Goal: Task Accomplishment & Management: Use online tool/utility

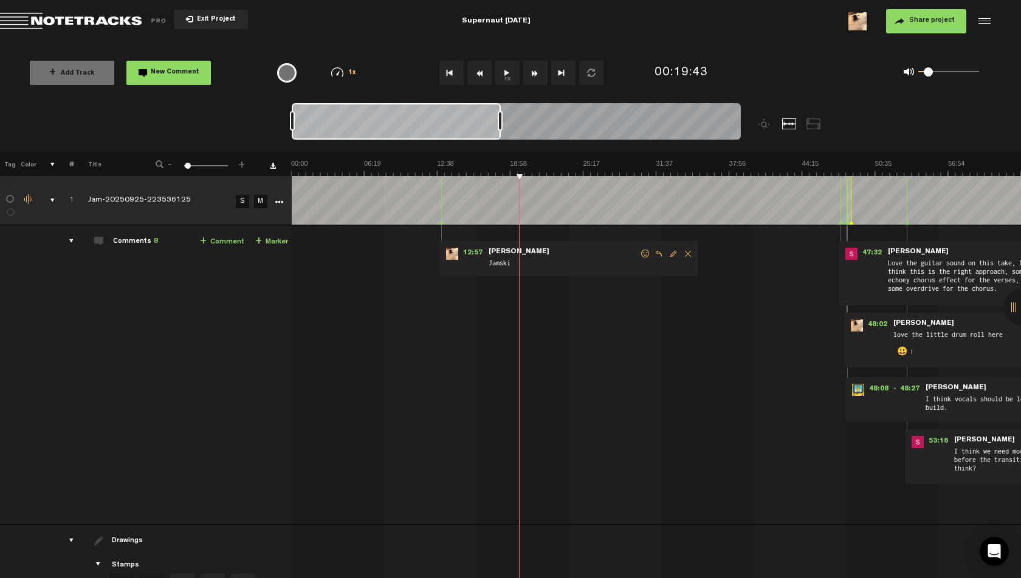
drag, startPoint x: 954, startPoint y: 74, endPoint x: 928, endPoint y: 78, distance: 26.0
click at [928, 74] on div "0 1 0.11" at bounding box center [948, 72] width 61 height 2
click at [499, 74] on button "1x" at bounding box center [507, 73] width 24 height 24
click at [652, 43] on div "+ Add Track New Comment 1x 0.25x 0.5x 0.75x 1x 1.25x 1.5x 1.75x 2x All emojis 😀…" at bounding box center [510, 73] width 1021 height 61
click at [933, 74] on span at bounding box center [932, 71] width 9 height 9
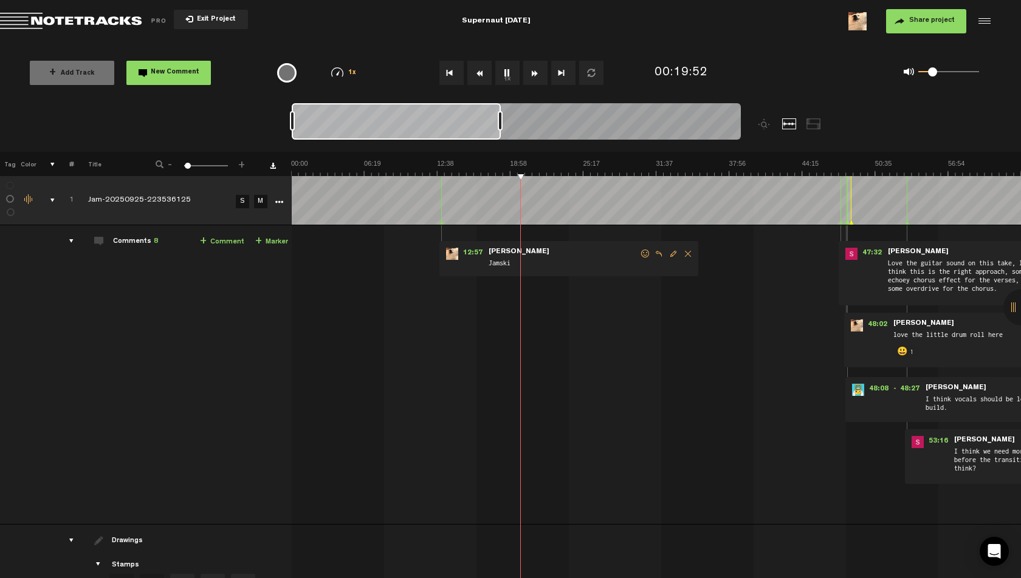
click at [512, 162] on img at bounding box center [1021, 167] width 1460 height 17
click at [475, 165] on img at bounding box center [1021, 167] width 1460 height 17
click at [447, 166] on img at bounding box center [1021, 167] width 1460 height 17
click at [439, 164] on img at bounding box center [1021, 167] width 1460 height 17
click at [435, 163] on img at bounding box center [1021, 167] width 1460 height 17
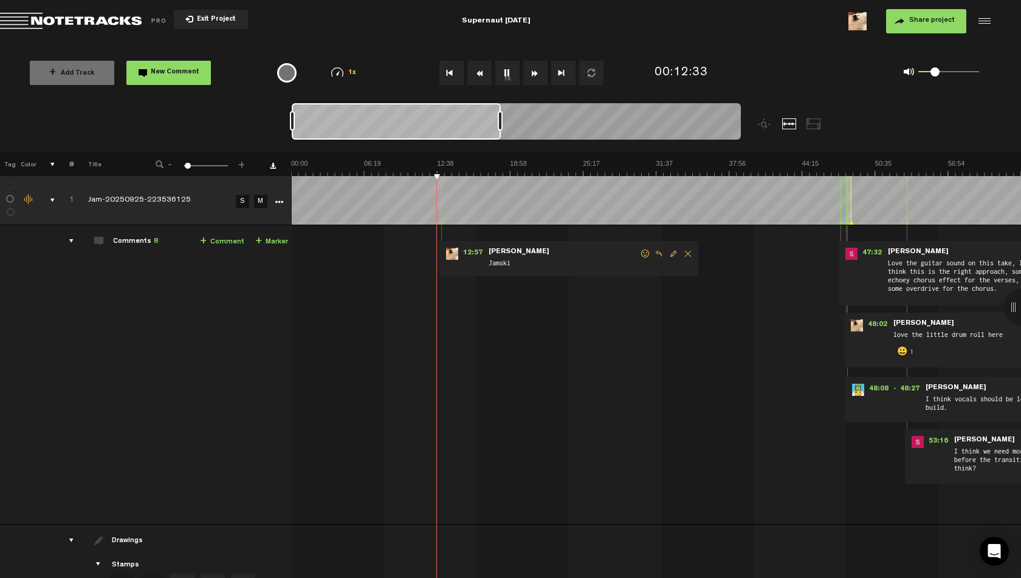
click at [936, 75] on span at bounding box center [934, 71] width 9 height 9
click at [479, 166] on img at bounding box center [1021, 167] width 1460 height 17
click at [464, 167] on img at bounding box center [1021, 167] width 1460 height 17
click at [445, 168] on img at bounding box center [1021, 167] width 1460 height 17
click at [452, 167] on img at bounding box center [1021, 167] width 1460 height 17
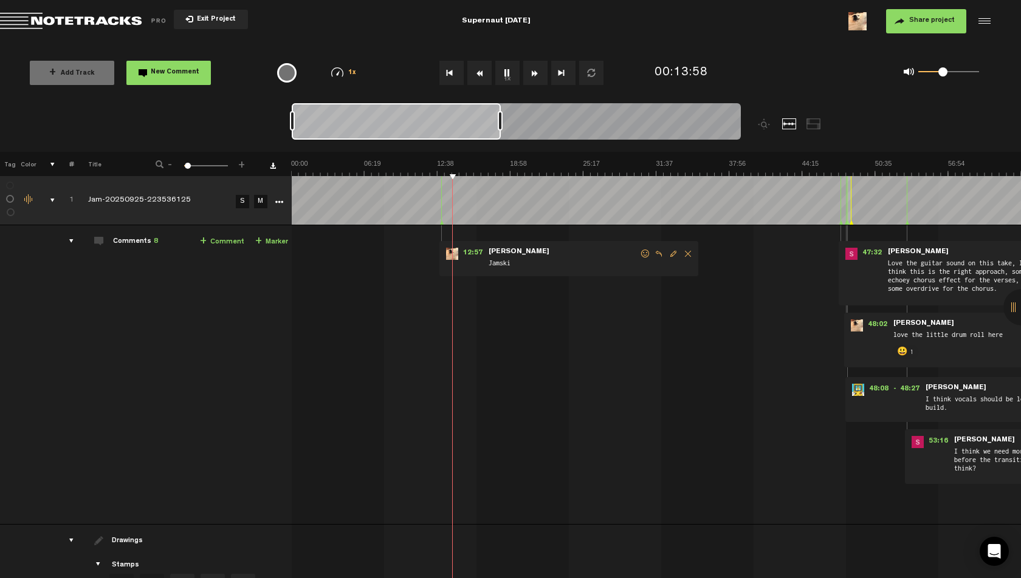
drag, startPoint x: 932, startPoint y: 71, endPoint x: 943, endPoint y: 72, distance: 11.0
click at [943, 72] on span at bounding box center [942, 71] width 9 height 9
click at [938, 103] on nt-zoom-navigation-bar at bounding box center [510, 127] width 1021 height 49
click at [948, 74] on span at bounding box center [948, 71] width 9 height 9
click at [952, 76] on span at bounding box center [951, 71] width 9 height 9
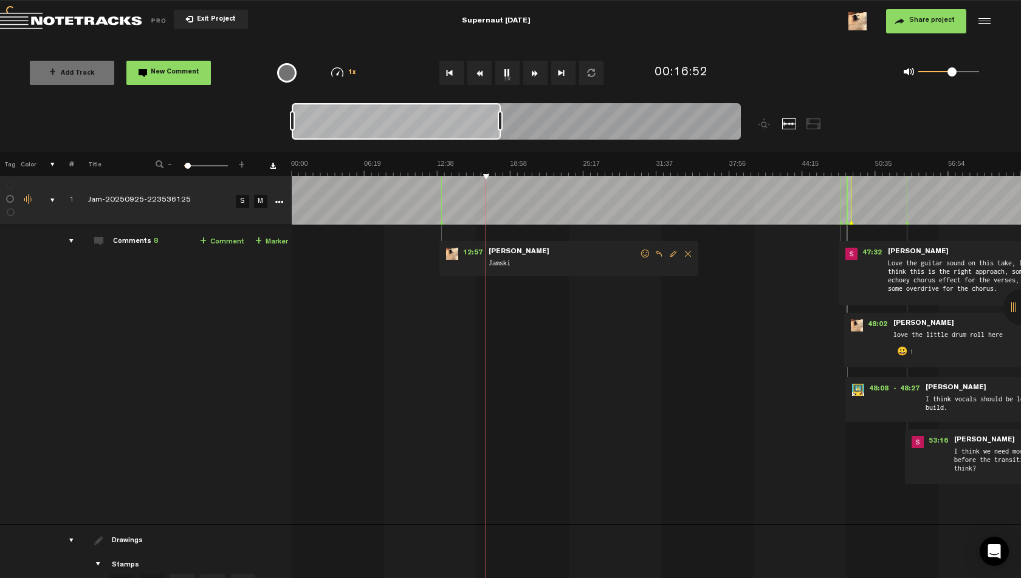
click at [741, 36] on md-toolbar "Exit Project Supernaut [DATE] Share project Save project" at bounding box center [510, 21] width 1021 height 43
click at [506, 160] on img at bounding box center [1021, 167] width 1460 height 17
click at [501, 160] on img at bounding box center [1021, 167] width 1460 height 17
click at [496, 161] on img at bounding box center [1021, 167] width 1460 height 17
click at [502, 162] on img at bounding box center [1021, 167] width 1460 height 17
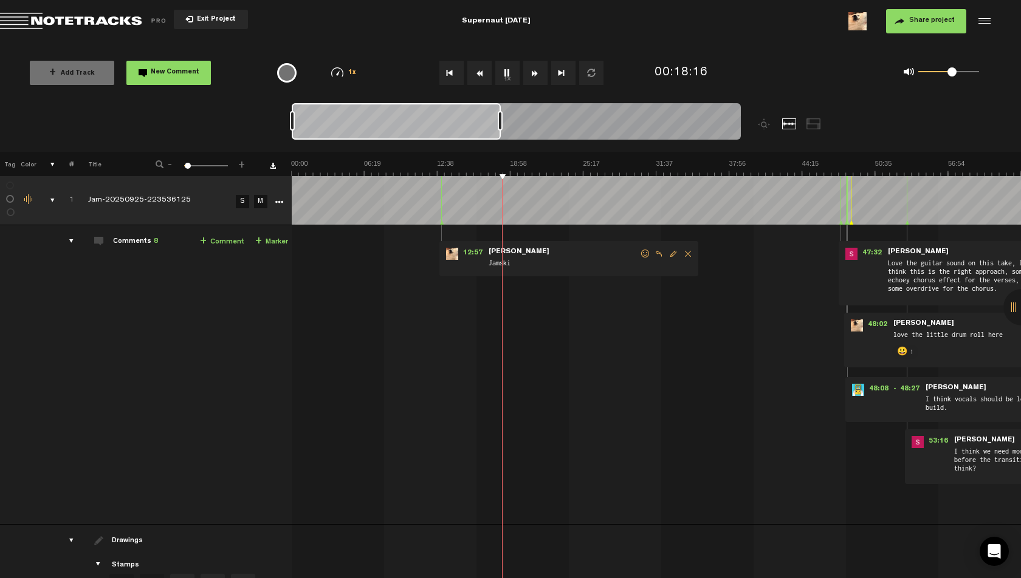
click at [506, 162] on img at bounding box center [1021, 167] width 1460 height 17
click at [514, 162] on img at bounding box center [1021, 167] width 1460 height 17
drag, startPoint x: 952, startPoint y: 72, endPoint x: 959, endPoint y: 73, distance: 6.8
click at [959, 73] on span at bounding box center [959, 71] width 9 height 9
click at [523, 162] on img at bounding box center [1021, 167] width 1460 height 17
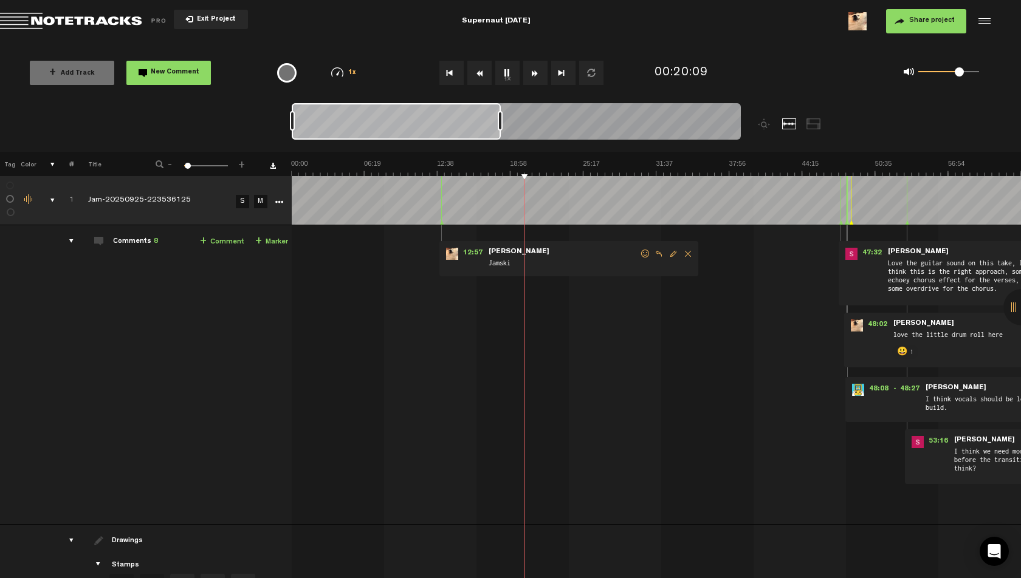
click at [529, 162] on img at bounding box center [1021, 167] width 1460 height 17
click at [536, 162] on img at bounding box center [1021, 167] width 1460 height 17
click at [542, 162] on img at bounding box center [1021, 167] width 1460 height 17
click at [546, 162] on img at bounding box center [1021, 167] width 1460 height 17
click at [551, 163] on img at bounding box center [1021, 167] width 1460 height 17
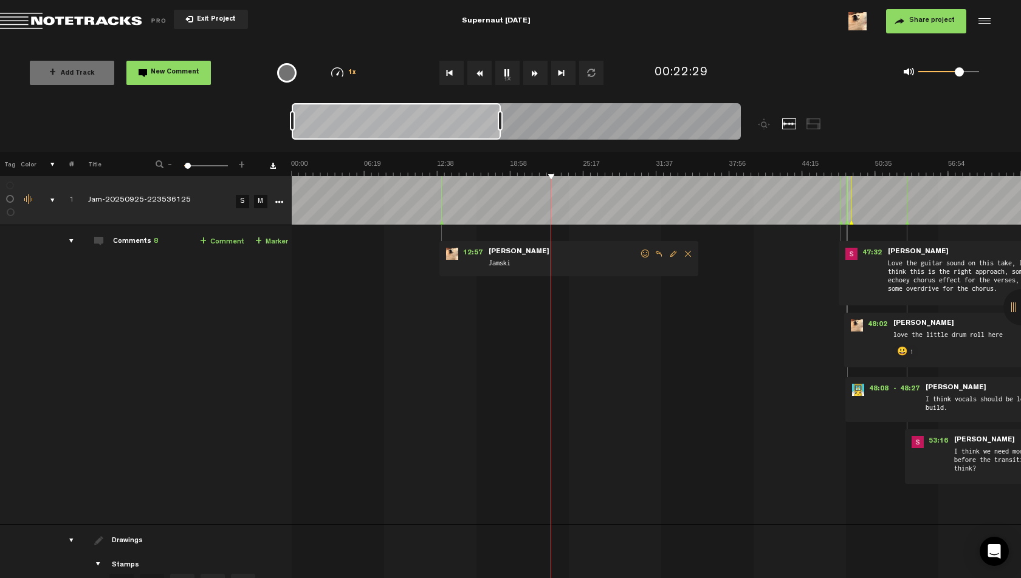
click at [552, 163] on img at bounding box center [1021, 167] width 1460 height 17
click at [555, 163] on img at bounding box center [1021, 167] width 1460 height 17
click at [560, 163] on img at bounding box center [1021, 167] width 1460 height 17
click at [566, 162] on img at bounding box center [1021, 167] width 1460 height 17
click at [616, 161] on img at bounding box center [1021, 167] width 1460 height 17
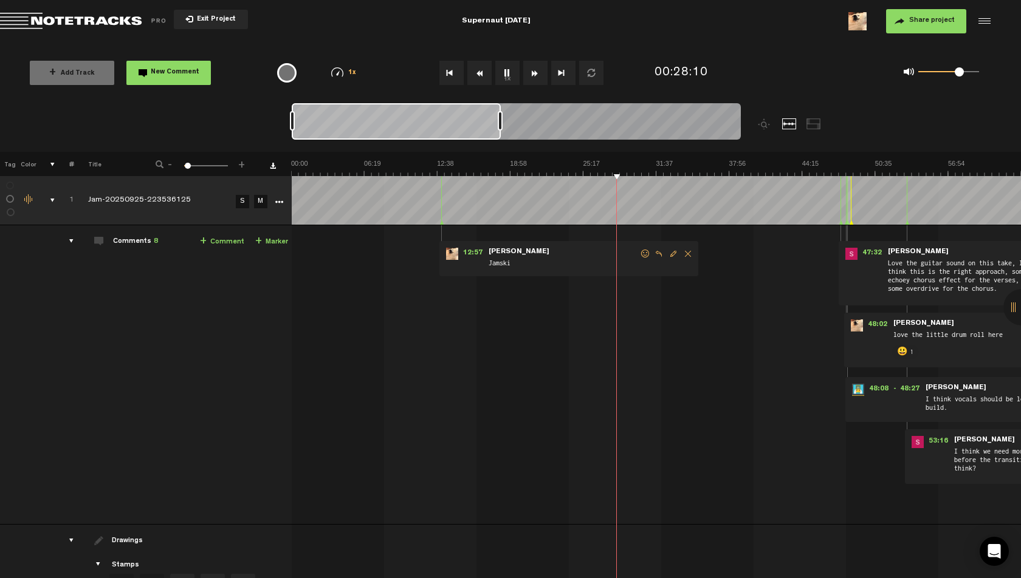
click at [609, 160] on img at bounding box center [1021, 167] width 1460 height 17
click at [602, 162] on img at bounding box center [1021, 167] width 1460 height 17
click at [653, 163] on img at bounding box center [1021, 167] width 1460 height 17
click at [596, 162] on img at bounding box center [1021, 167] width 1460 height 17
click at [588, 163] on img at bounding box center [1021, 167] width 1460 height 17
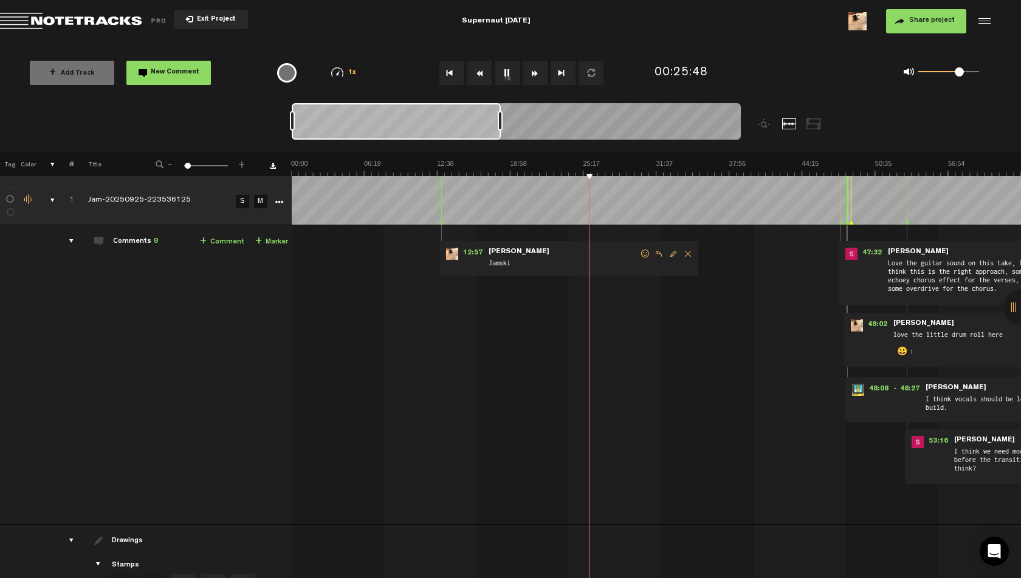
click at [580, 165] on img at bounding box center [1021, 167] width 1460 height 17
click at [563, 164] on img at bounding box center [1021, 167] width 1460 height 17
click at [572, 162] on img at bounding box center [1021, 167] width 1460 height 17
click at [578, 165] on img at bounding box center [1021, 167] width 1460 height 17
click at [512, 67] on button "1x" at bounding box center [507, 73] width 24 height 24
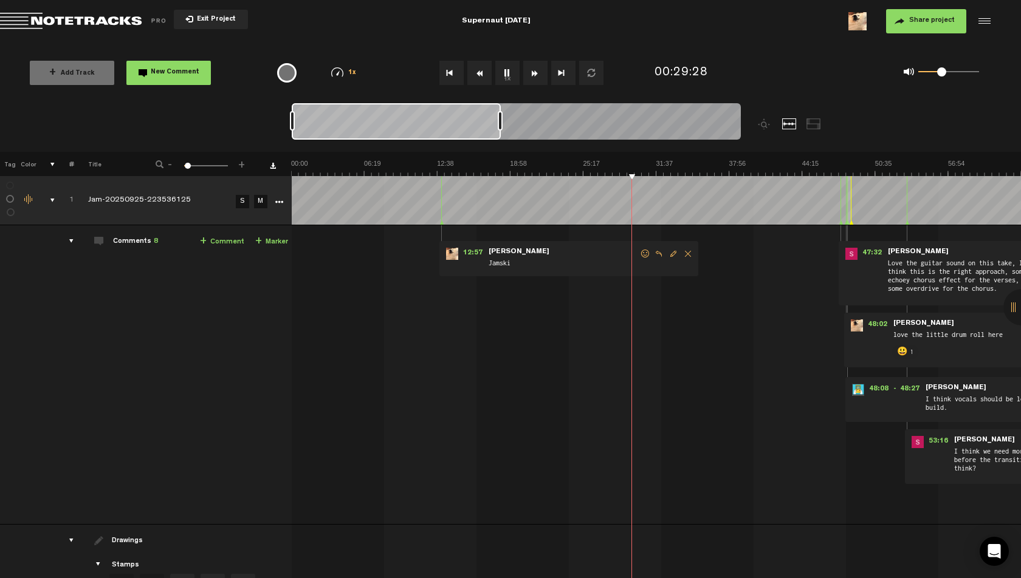
drag, startPoint x: 961, startPoint y: 74, endPoint x: 941, endPoint y: 75, distance: 20.1
click at [941, 75] on span at bounding box center [941, 71] width 9 height 9
click at [693, 163] on img at bounding box center [1021, 167] width 1460 height 17
click at [701, 164] on img at bounding box center [1021, 167] width 1460 height 17
click at [705, 164] on img at bounding box center [1021, 167] width 1460 height 17
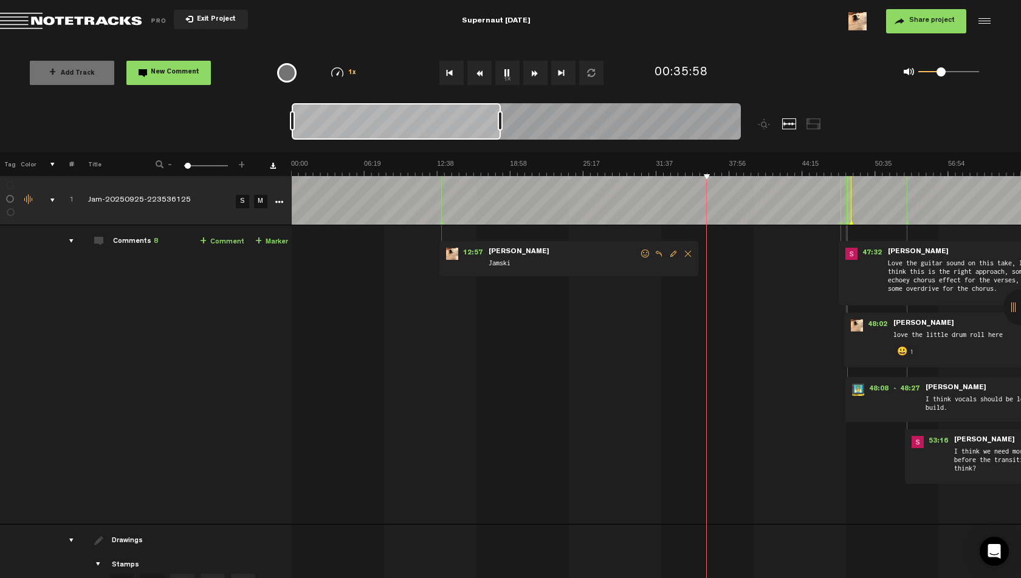
click at [710, 164] on img at bounding box center [1021, 167] width 1460 height 17
click at [715, 164] on img at bounding box center [1021, 167] width 1460 height 17
drag, startPoint x: 940, startPoint y: 72, endPoint x: 935, endPoint y: 77, distance: 7.3
click at [935, 74] on div "0 1 0.24" at bounding box center [948, 72] width 61 height 2
click at [509, 74] on button "1x" at bounding box center [507, 73] width 24 height 24
